Goal: Task Accomplishment & Management: Manage account settings

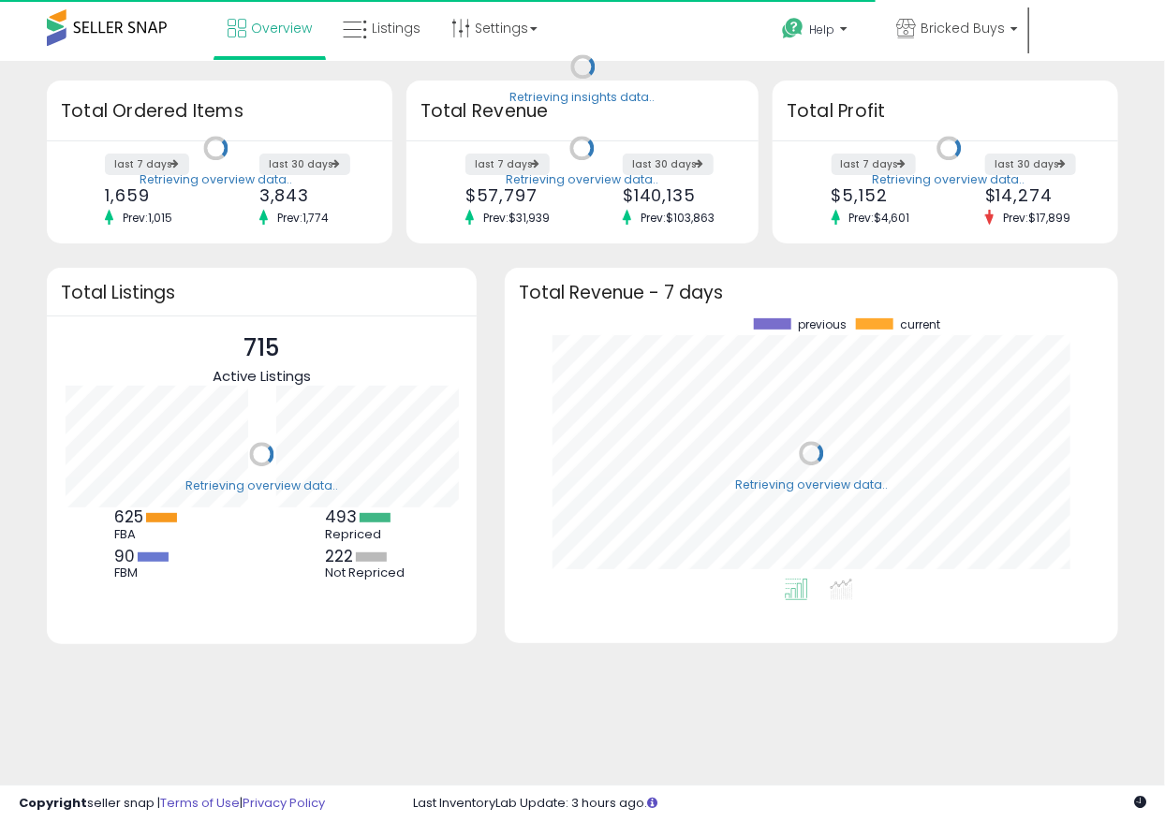
scroll to position [260, 576]
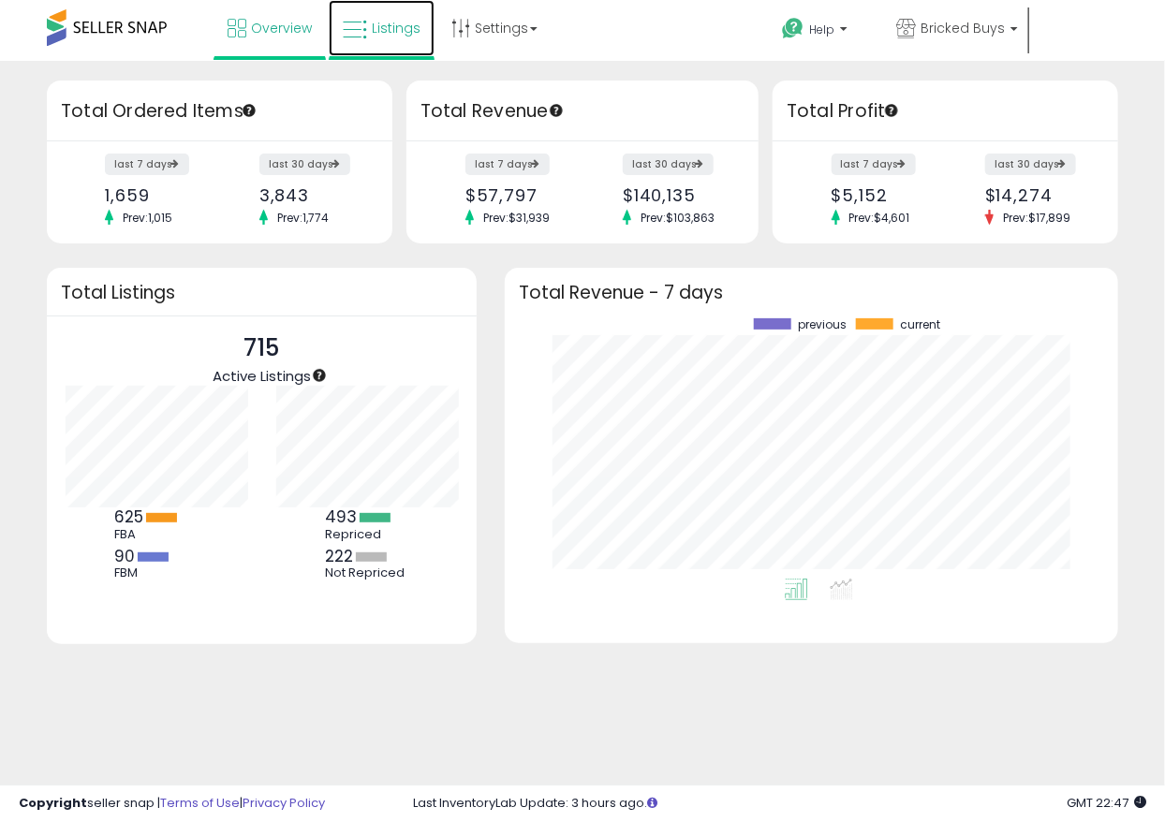
click at [422, 33] on link "Listings" at bounding box center [382, 28] width 106 height 56
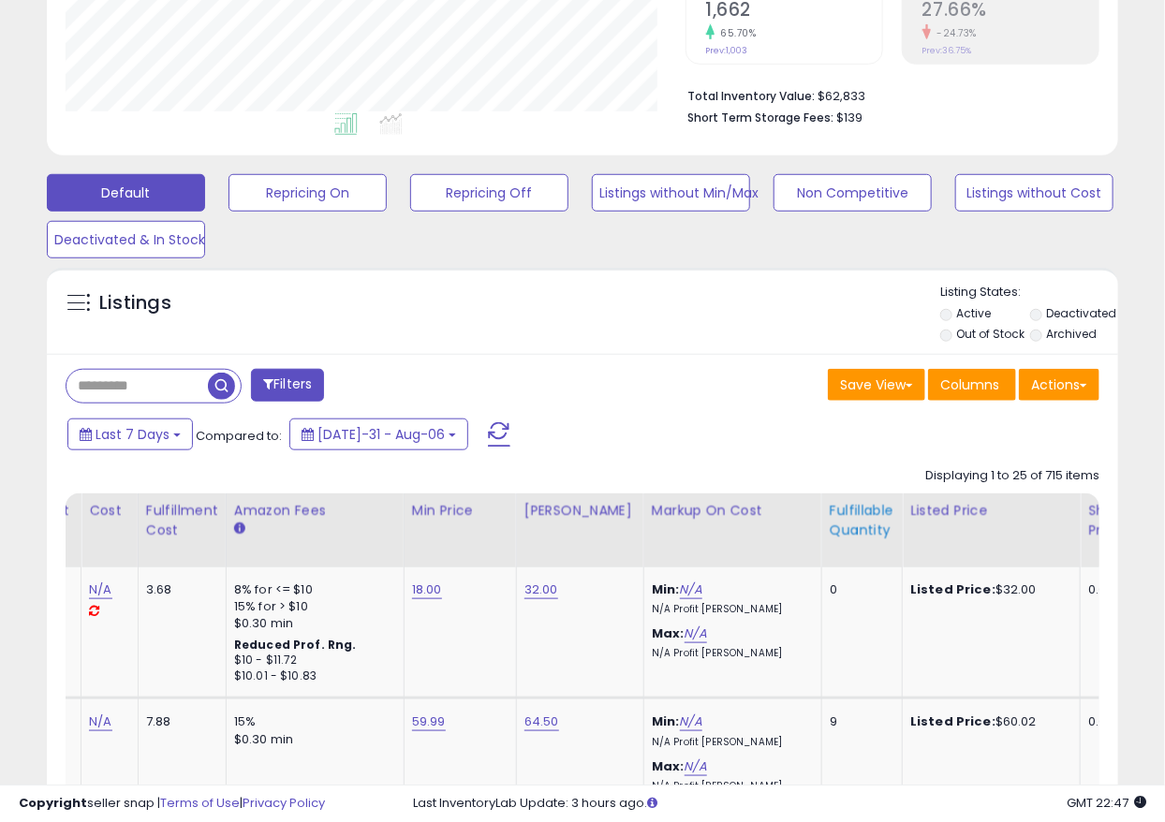
click at [854, 507] on div "Fulfillable Quantity" at bounding box center [862, 520] width 65 height 39
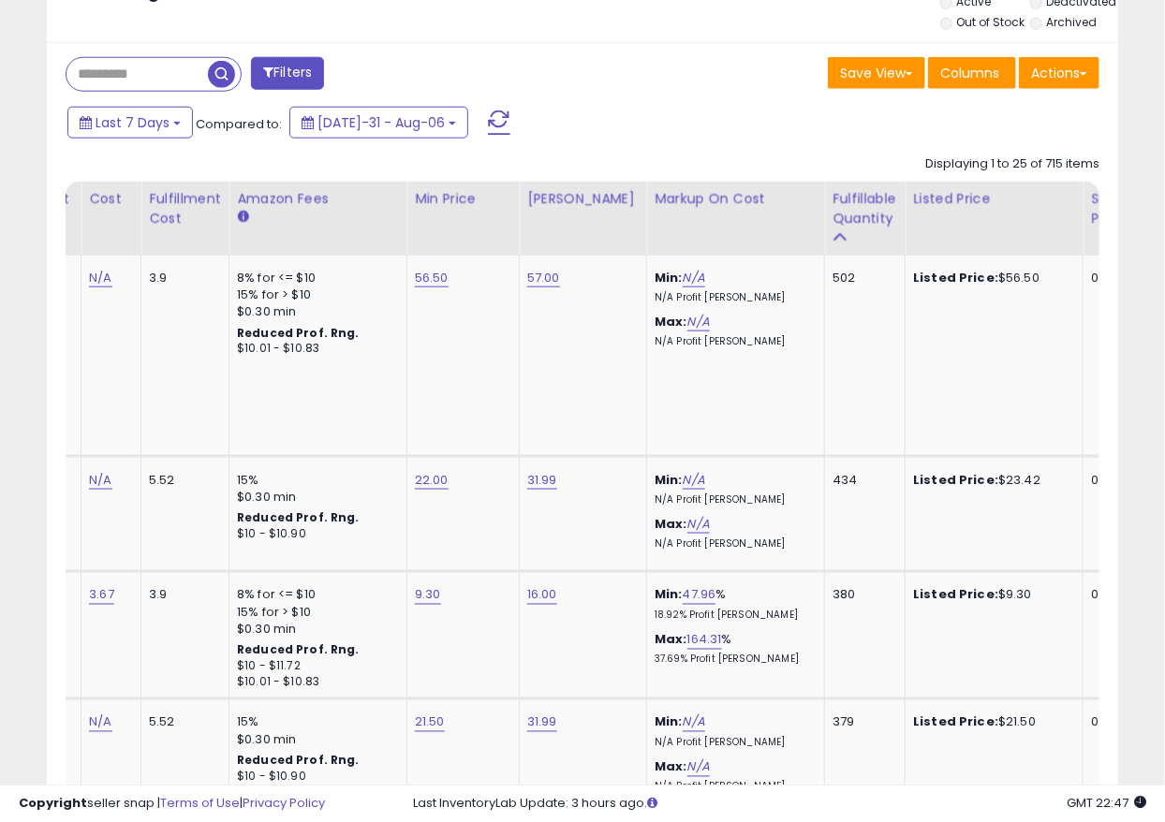
scroll to position [0, 569]
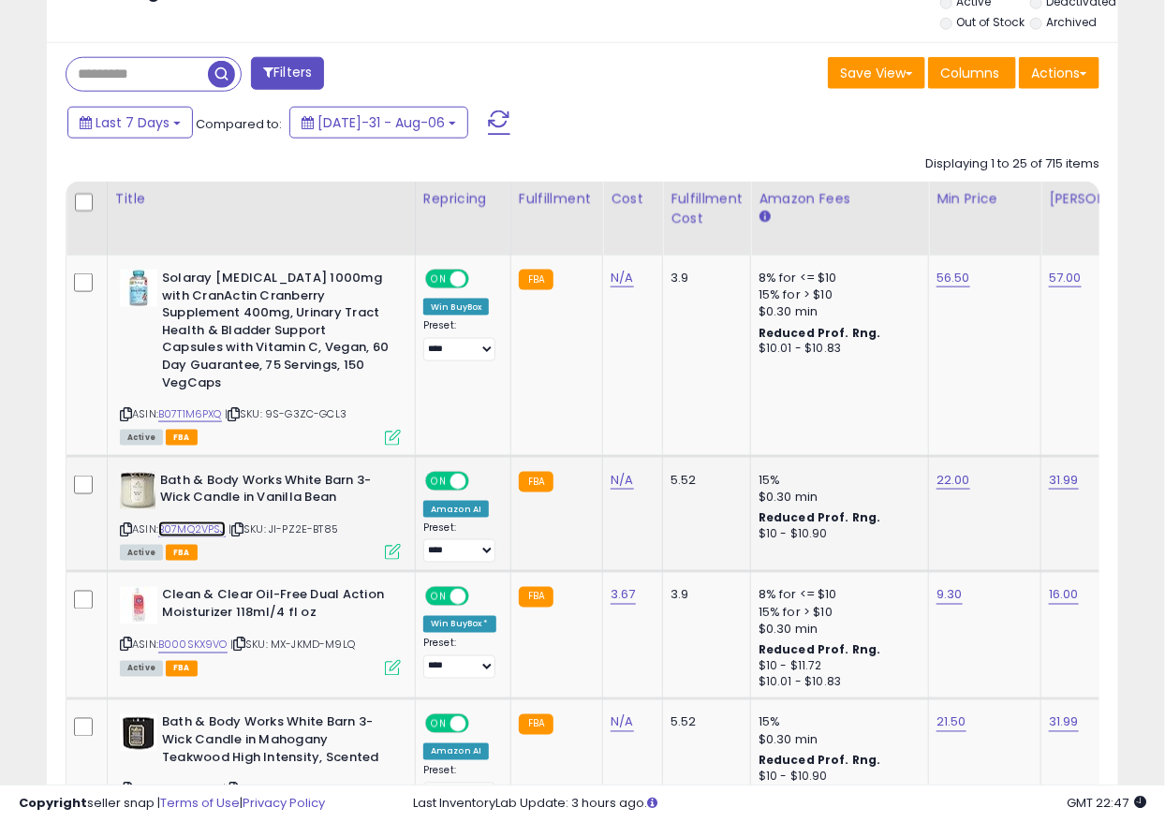
click at [207, 532] on link "B07MQ2VPSJ" at bounding box center [191, 530] width 67 height 16
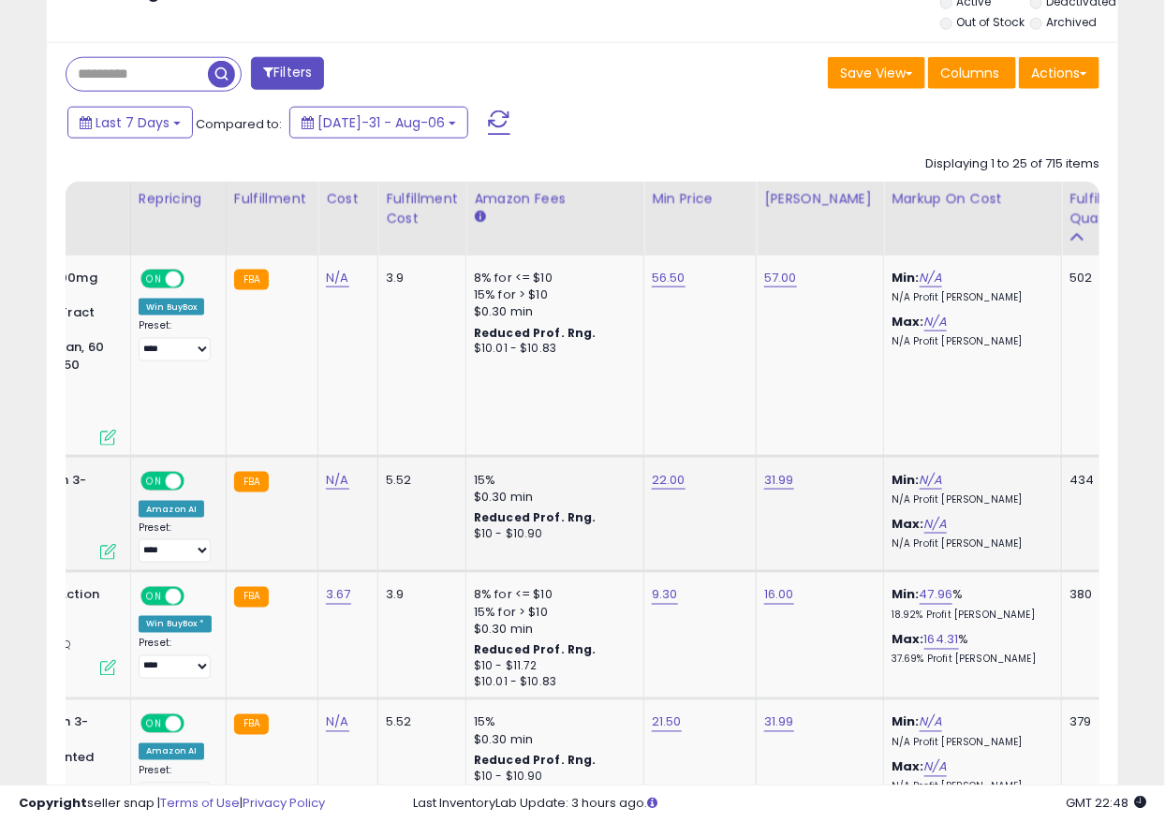
click at [786, 468] on td "31.99" at bounding box center [820, 514] width 127 height 116
click at [784, 288] on link "31.99" at bounding box center [780, 278] width 33 height 19
drag, startPoint x: 775, startPoint y: 435, endPoint x: 446, endPoint y: 435, distance: 328.8
drag, startPoint x: 637, startPoint y: 420, endPoint x: 586, endPoint y: 422, distance: 50.6
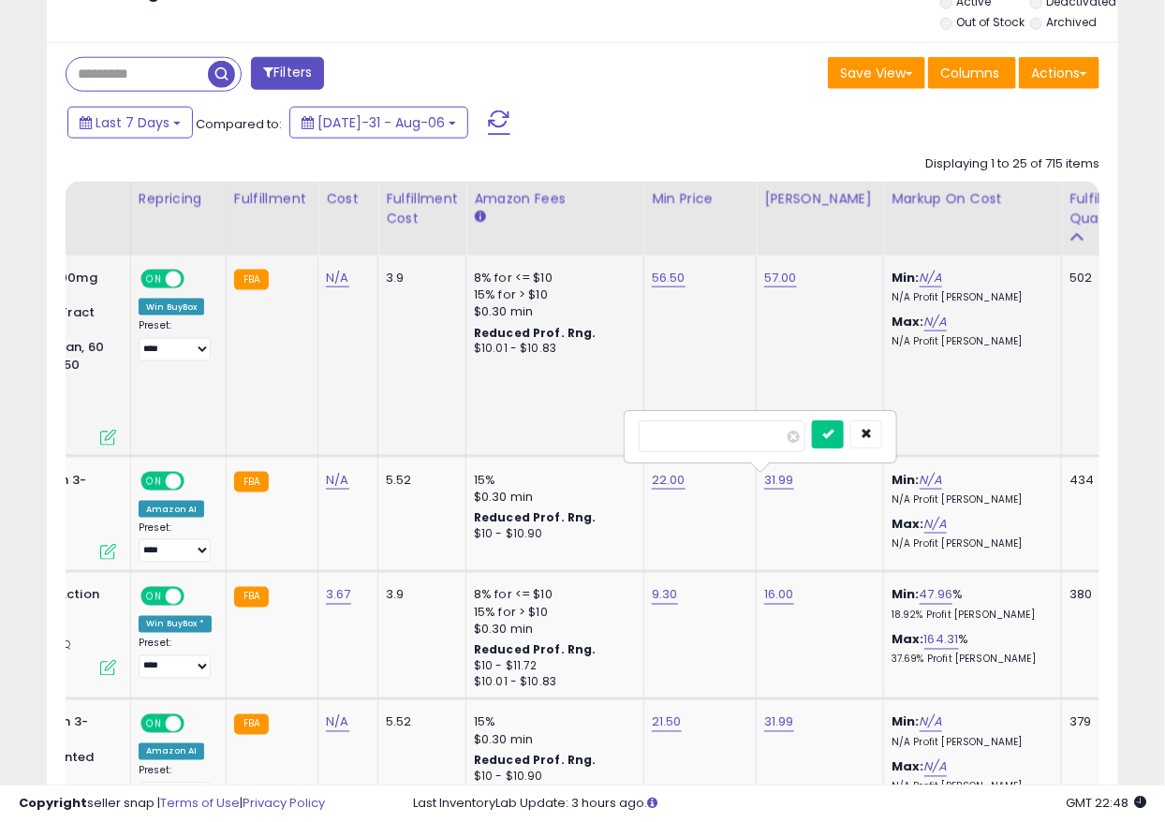
type input "**"
click at [834, 434] on icon "submit" at bounding box center [827, 433] width 11 height 11
click at [660, 288] on link "22.00" at bounding box center [669, 278] width 34 height 19
drag, startPoint x: 629, startPoint y: 440, endPoint x: 408, endPoint y: 427, distance: 221.4
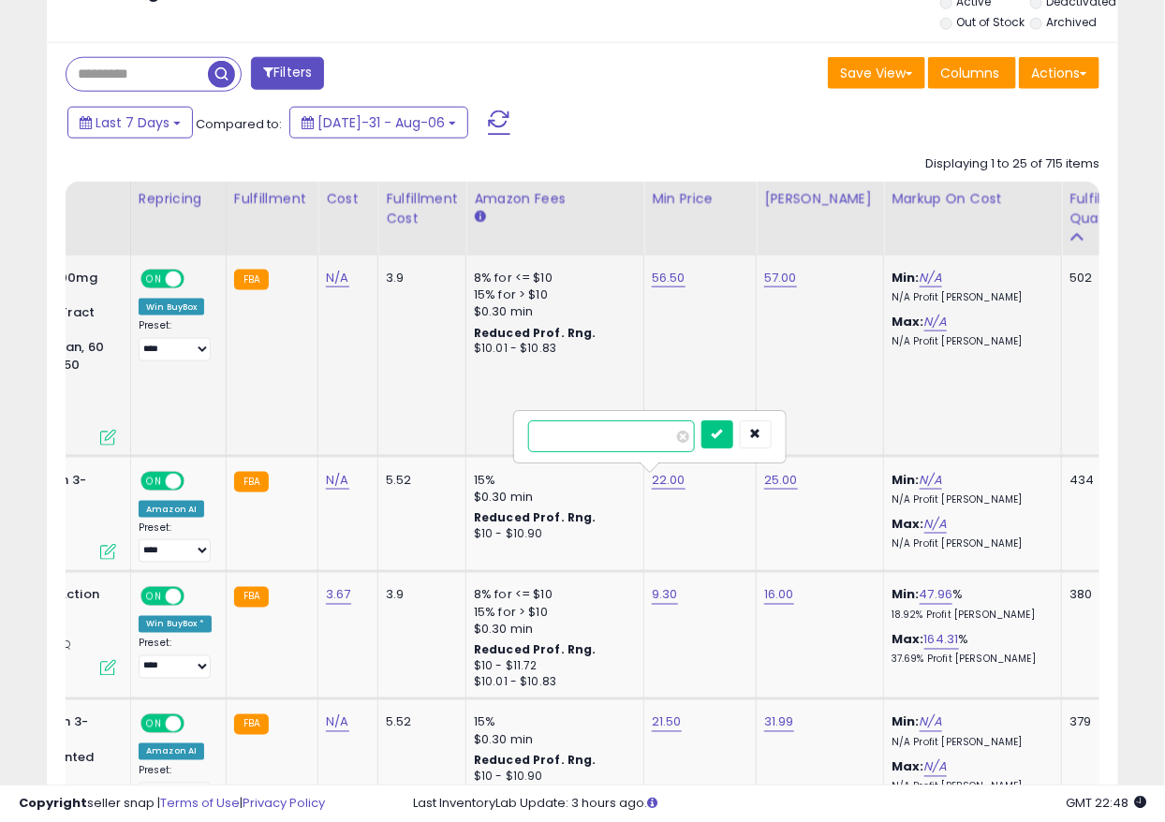
type input "*****"
click at [723, 429] on icon "submit" at bounding box center [717, 433] width 11 height 11
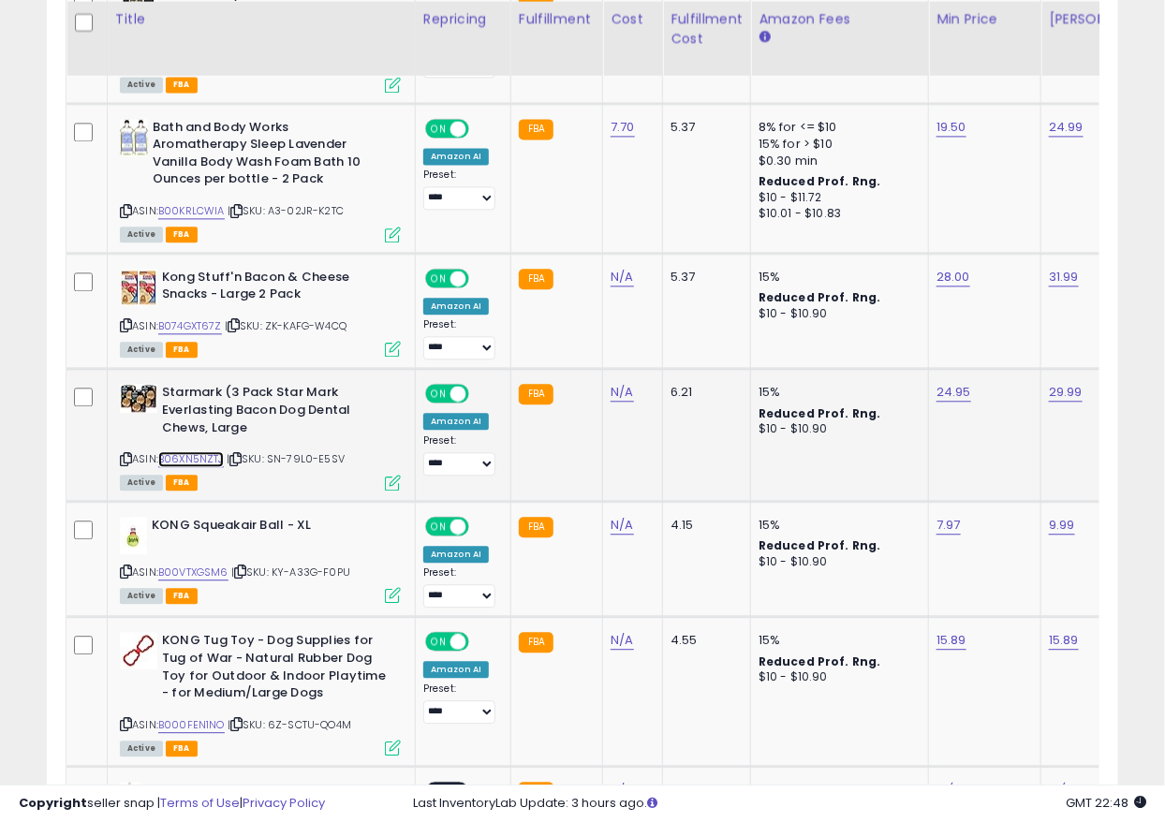
click at [214, 451] on link "B06XN5NZTJ" at bounding box center [191, 459] width 66 height 16
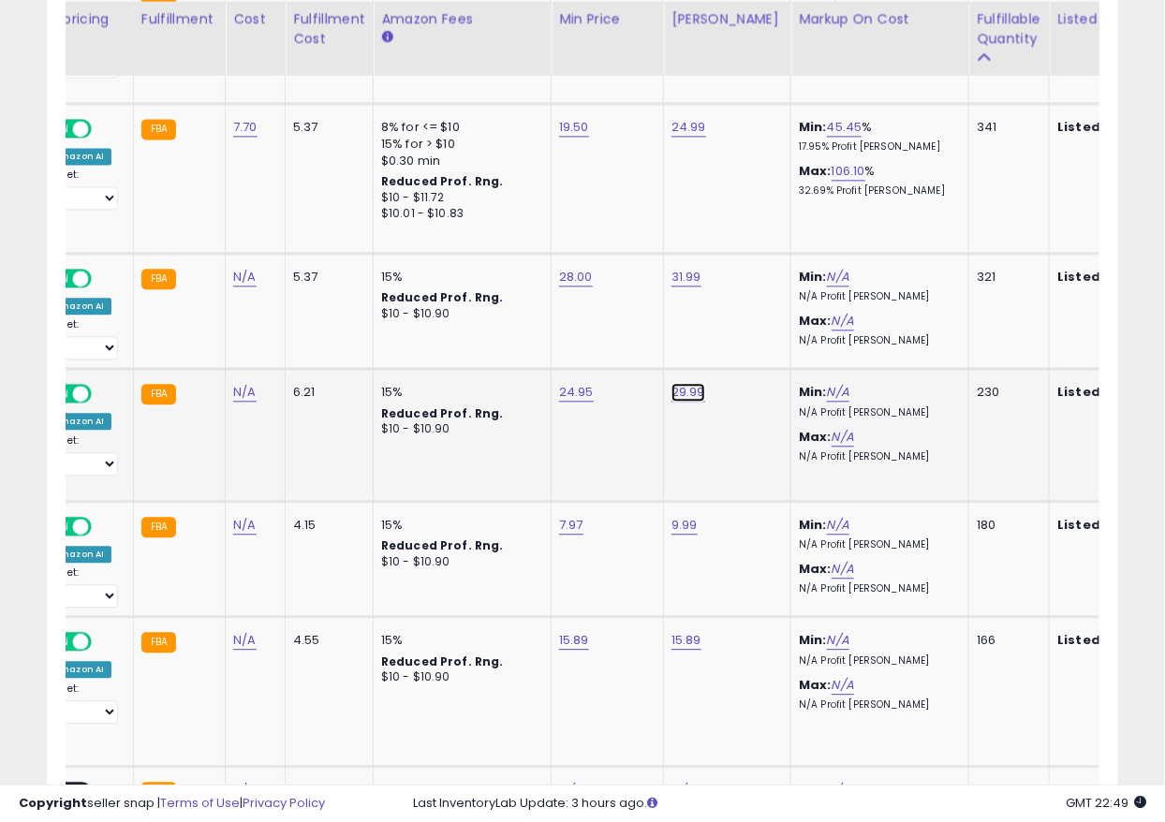
drag, startPoint x: 624, startPoint y: 348, endPoint x: 460, endPoint y: 342, distance: 164.0
type input "**"
click at [743, 342] on icon "submit" at bounding box center [737, 344] width 11 height 11
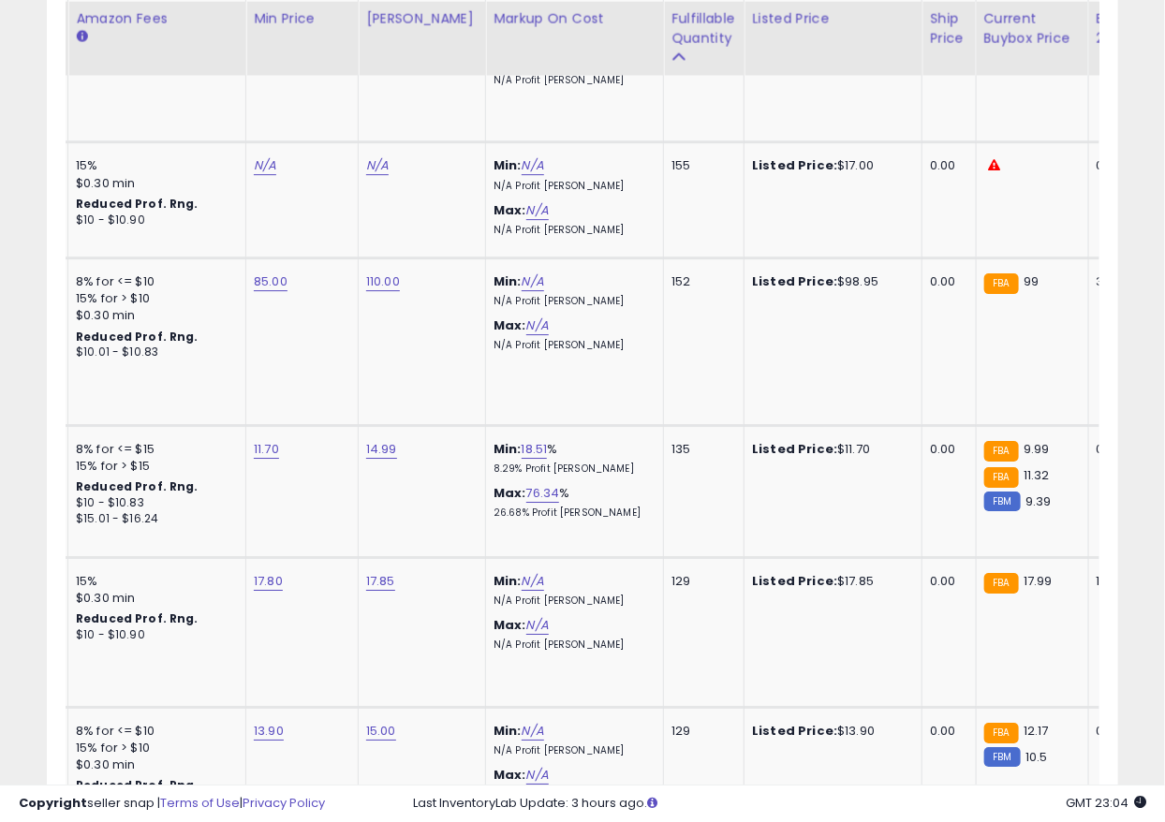
scroll to position [0, 703]
